Goal: Task Accomplishment & Management: Use online tool/utility

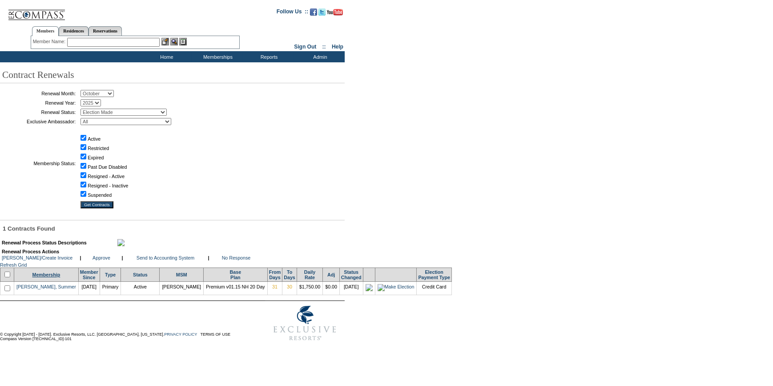
drag, startPoint x: 11, startPoint y: 292, endPoint x: 22, endPoint y: 292, distance: 11.6
click at [10, 277] on input "checkbox" at bounding box center [7, 274] width 6 height 6
checkbox input "true"
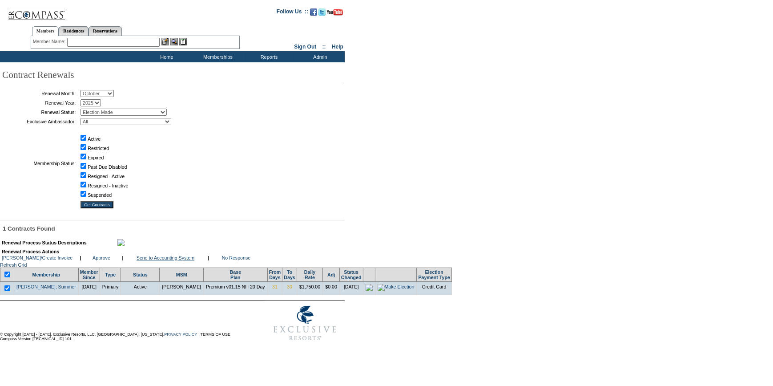
click at [169, 260] on link "Send to Accounting System" at bounding box center [166, 257] width 58 height 5
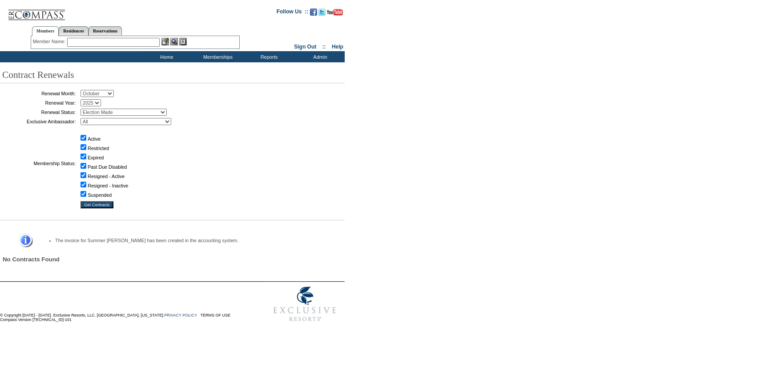
click at [134, 41] on input "text" at bounding box center [113, 42] width 93 height 9
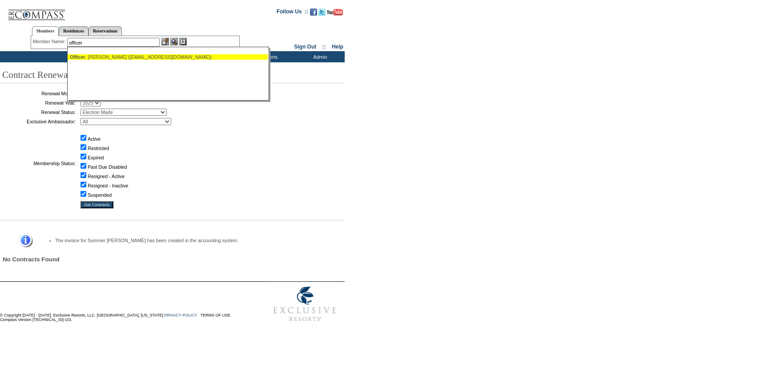
click at [121, 56] on div "Officer , Megan (meganacampbell@yahoo.com)" at bounding box center [168, 56] width 196 height 5
type input "Officer, Megan (meganacampbell@yahoo.com)"
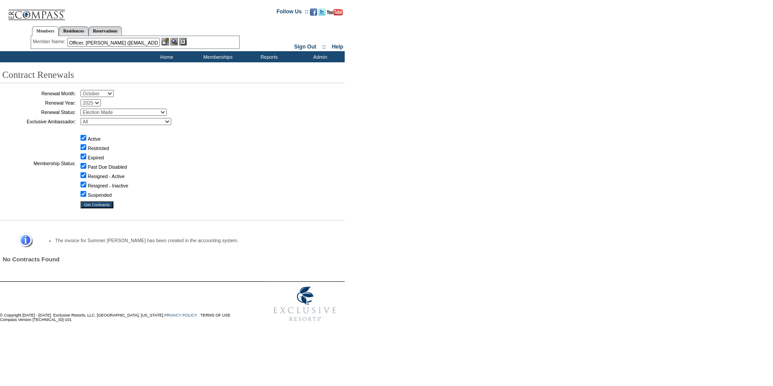
click at [166, 40] on img at bounding box center [166, 42] width 8 height 8
